Goal: Task Accomplishment & Management: Manage account settings

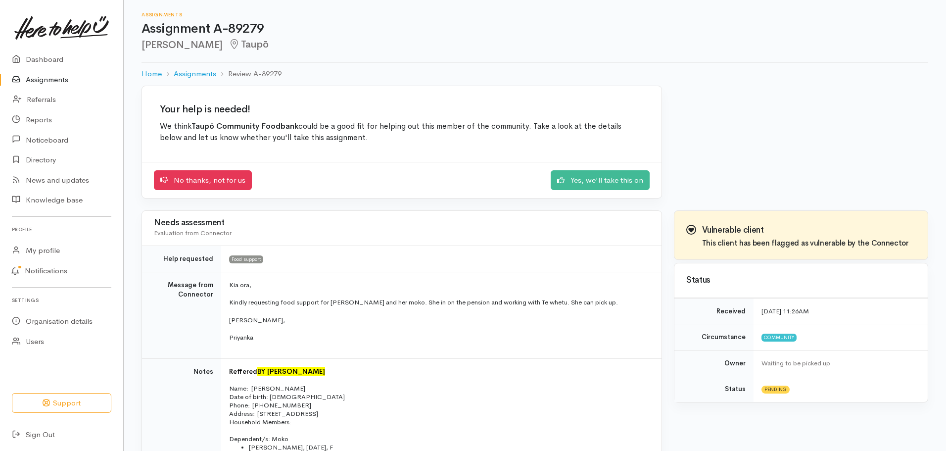
scroll to position [394, 0]
click at [46, 82] on link "Assignments" at bounding box center [61, 80] width 123 height 20
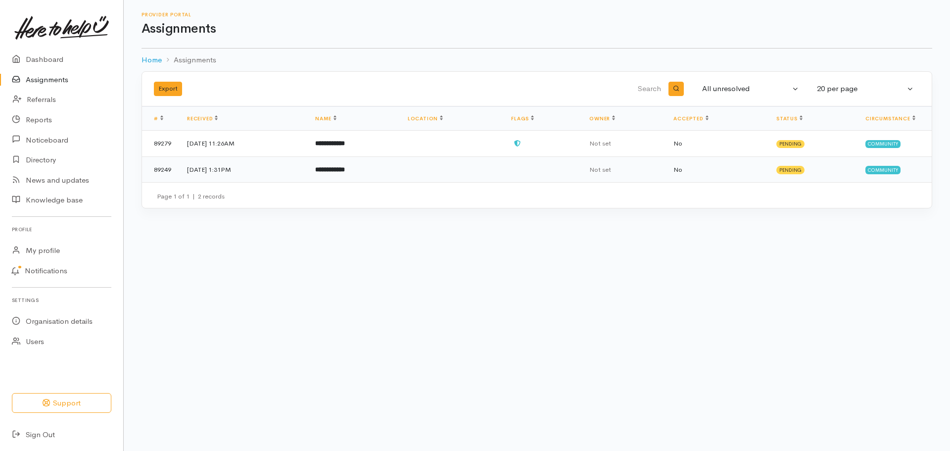
click at [399, 174] on td "**********" at bounding box center [353, 169] width 92 height 26
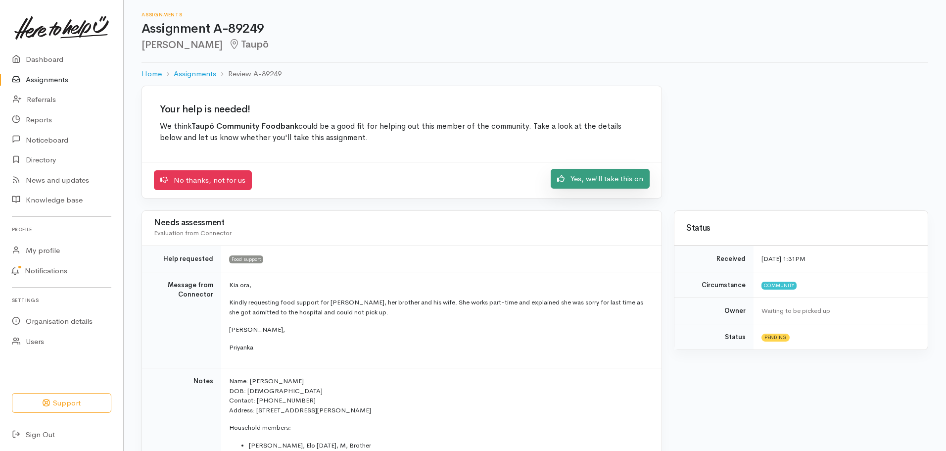
click at [613, 181] on link "Yes, we'll take this on" at bounding box center [600, 179] width 99 height 20
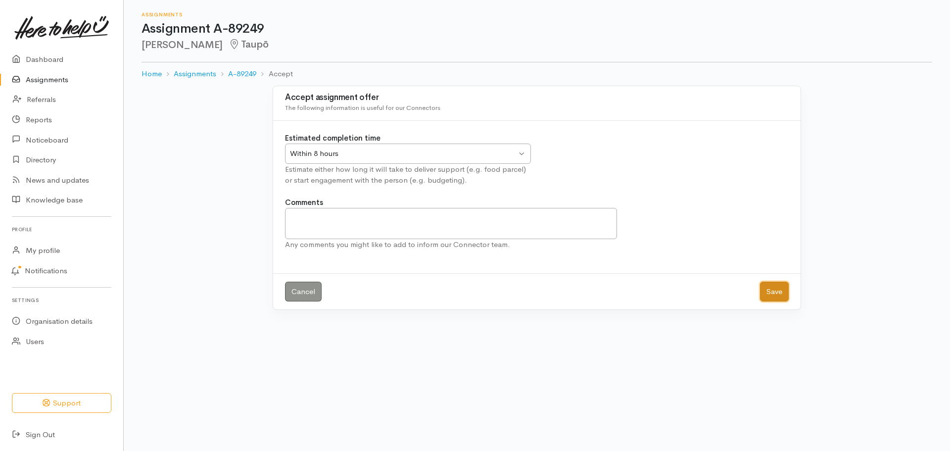
click at [778, 290] on button "Save" at bounding box center [774, 292] width 29 height 20
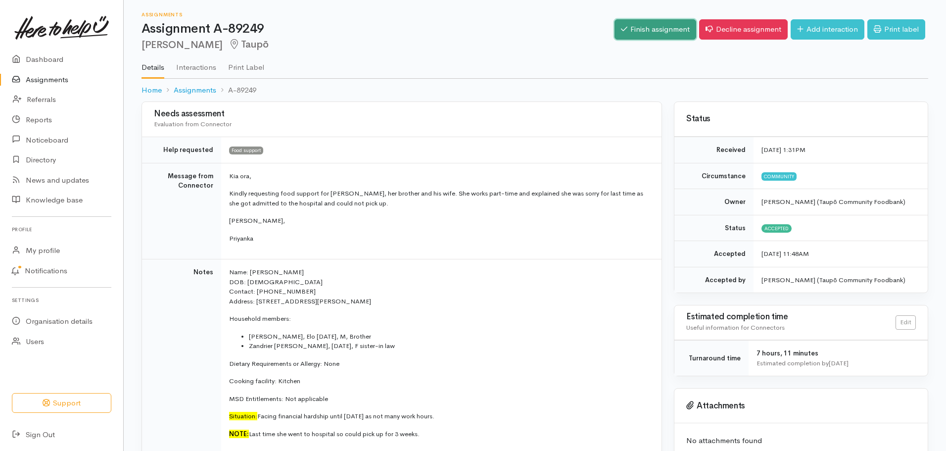
click at [658, 32] on link "Finish assignment" at bounding box center [656, 29] width 82 height 20
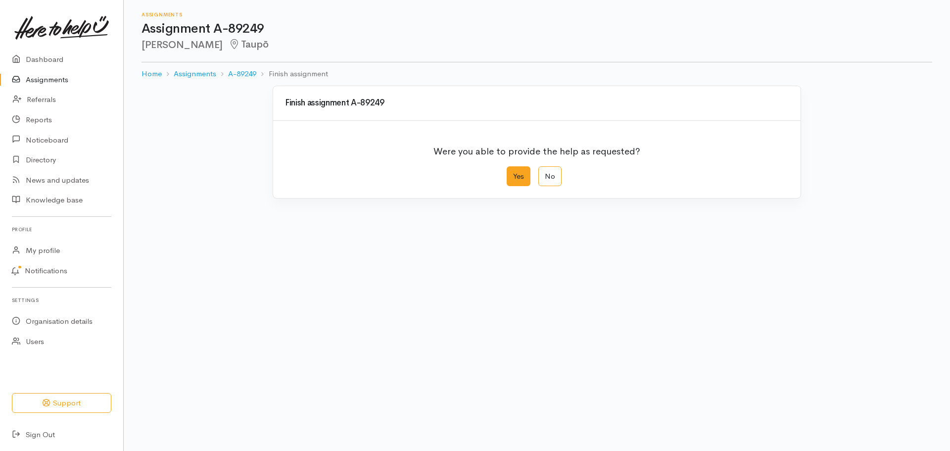
click at [517, 179] on label "Yes" at bounding box center [519, 176] width 24 height 20
click at [513, 173] on input "Yes" at bounding box center [510, 169] width 6 height 6
radio input "true"
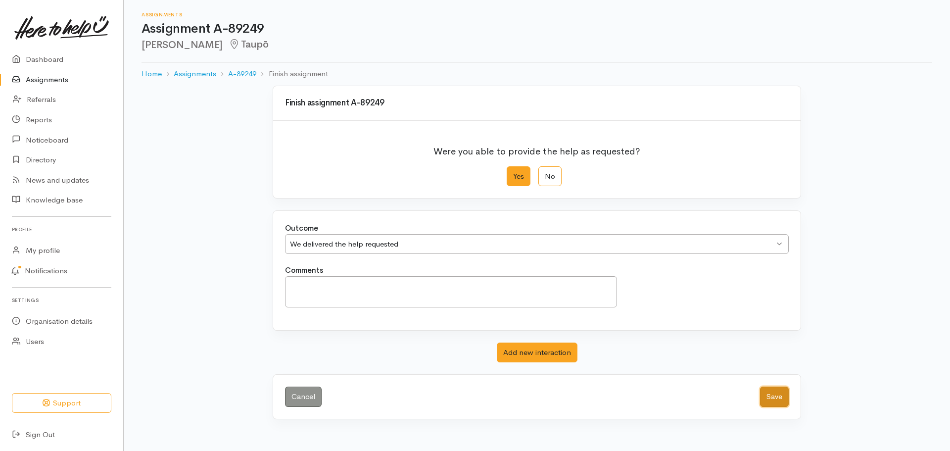
click at [779, 395] on button "Save" at bounding box center [774, 396] width 29 height 20
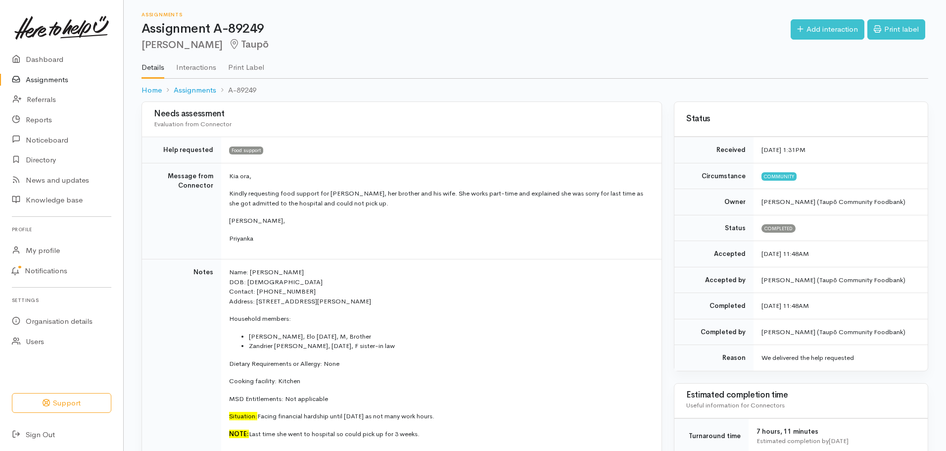
click at [50, 76] on link "Assignments" at bounding box center [61, 80] width 123 height 20
